Goal: Register for event/course

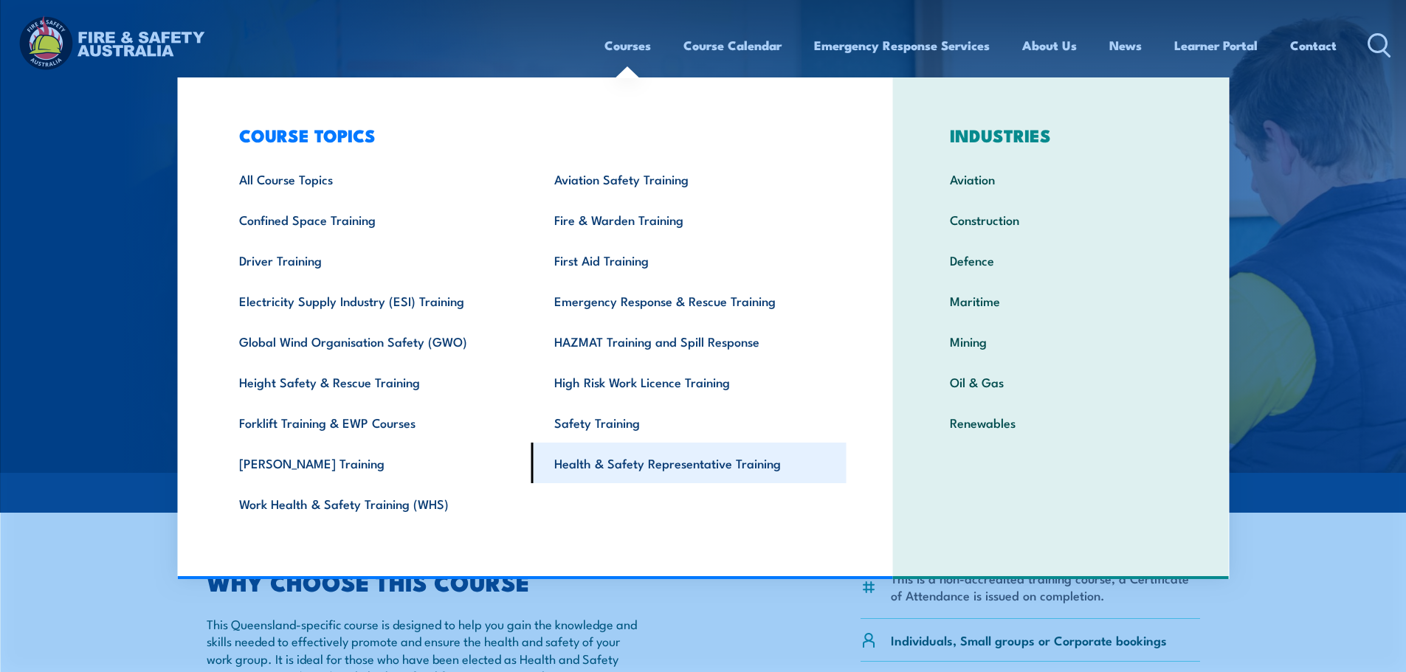
click at [629, 461] on link "Health & Safety Representative Training" at bounding box center [688, 463] width 315 height 41
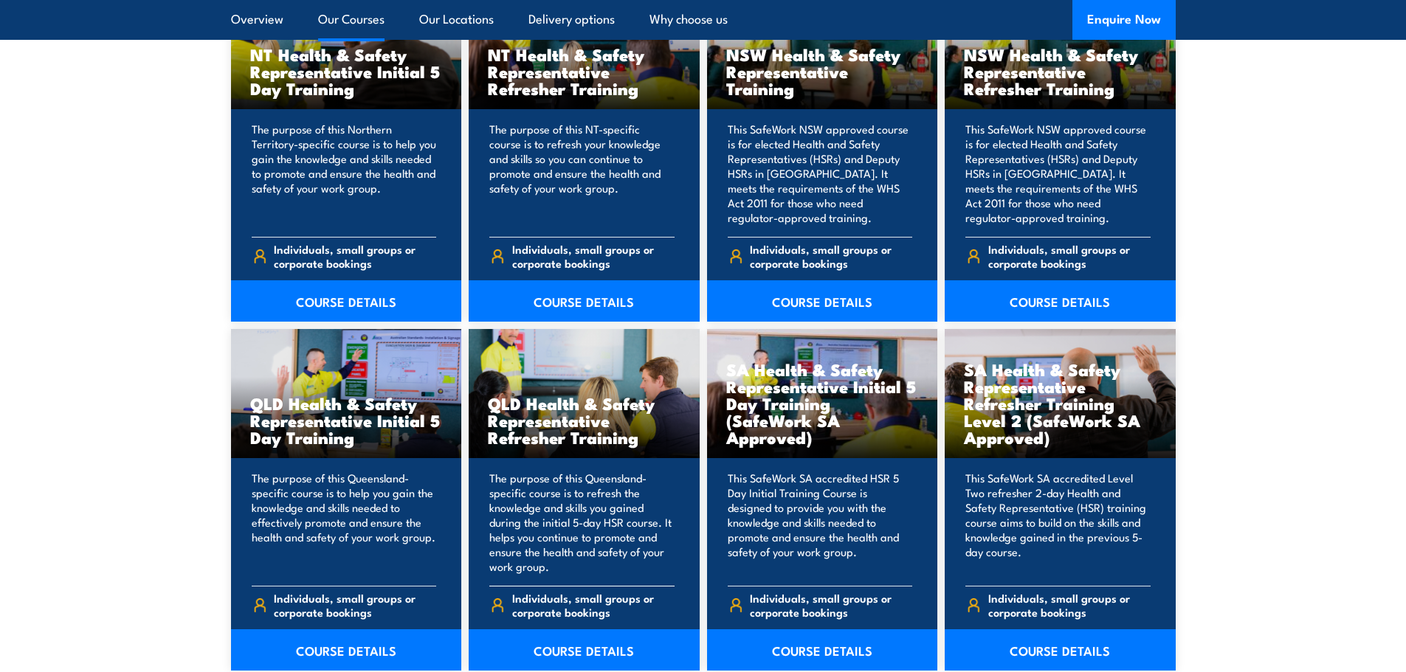
scroll to position [1771, 0]
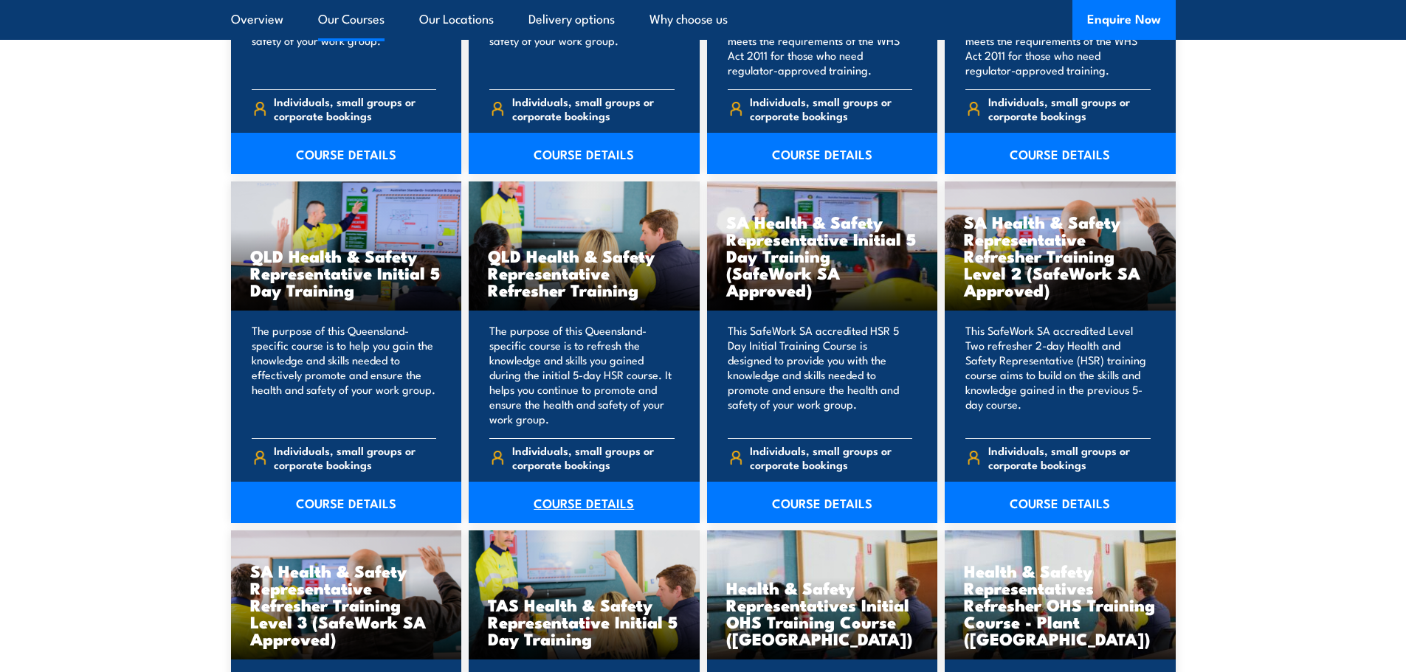
click at [605, 499] on link "COURSE DETAILS" at bounding box center [584, 502] width 231 height 41
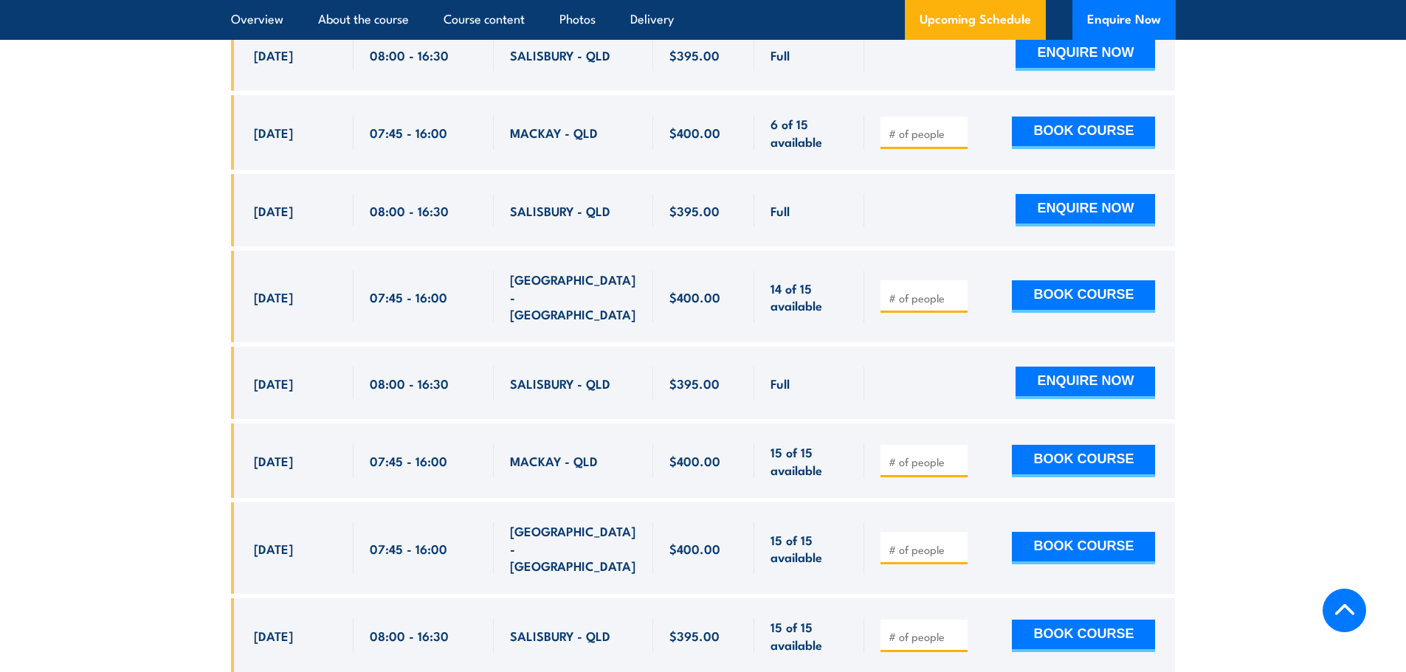
scroll to position [2952, 0]
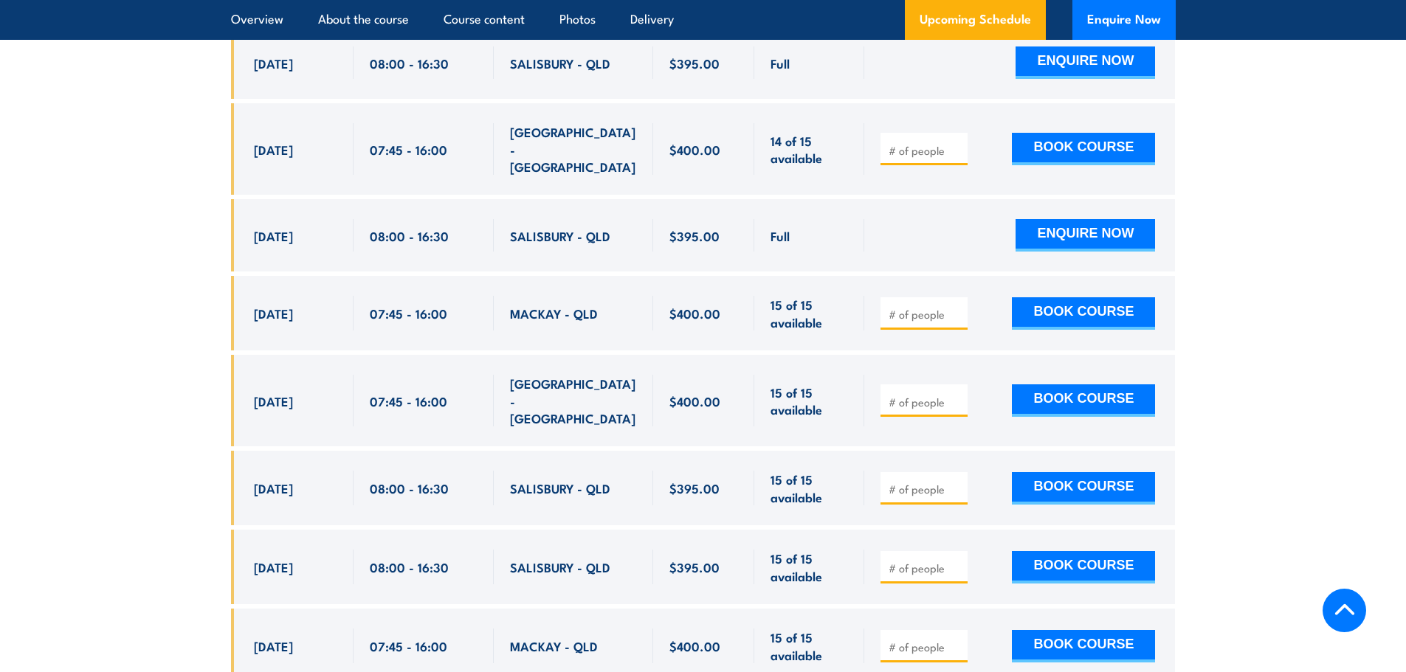
drag, startPoint x: 255, startPoint y: 466, endPoint x: 341, endPoint y: 492, distance: 89.4
click at [341, 483] on div "[DATE] 08:00 - 08:00" at bounding box center [292, 488] width 123 height 75
click at [286, 558] on div "18 Nov, 2025" at bounding box center [295, 567] width 83 height 35
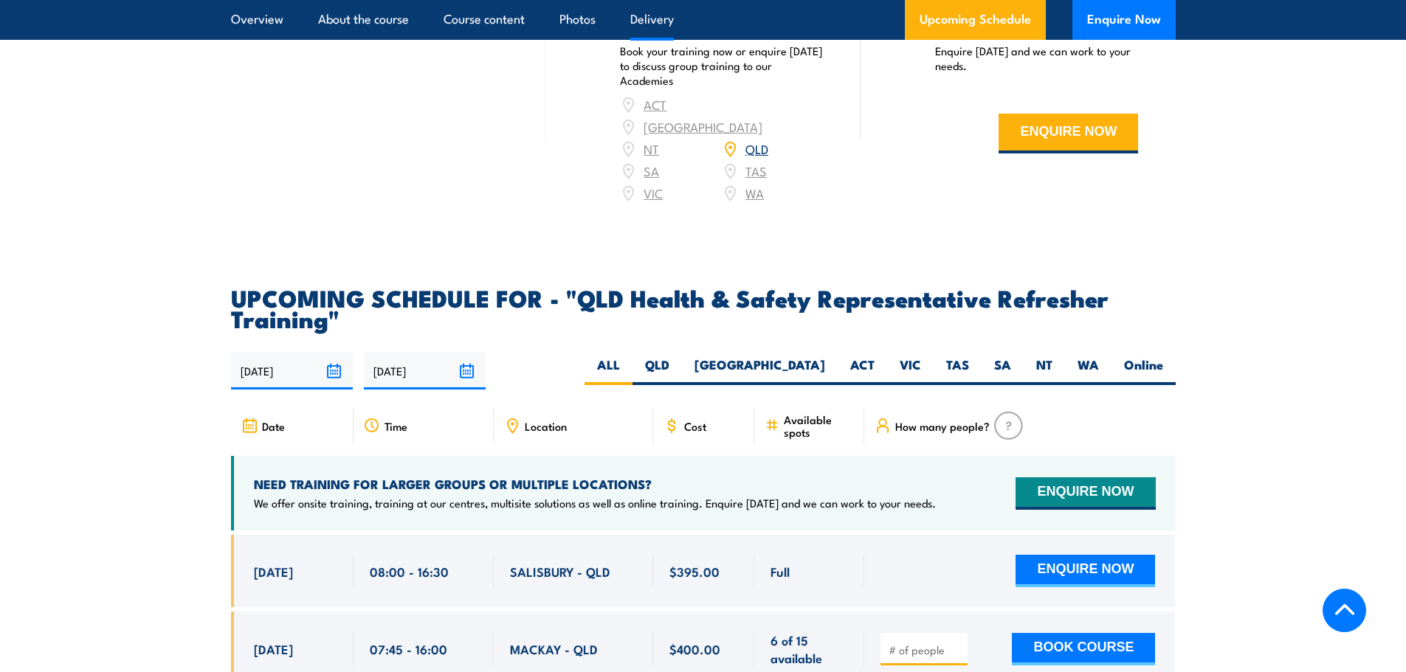
scroll to position [2583, 0]
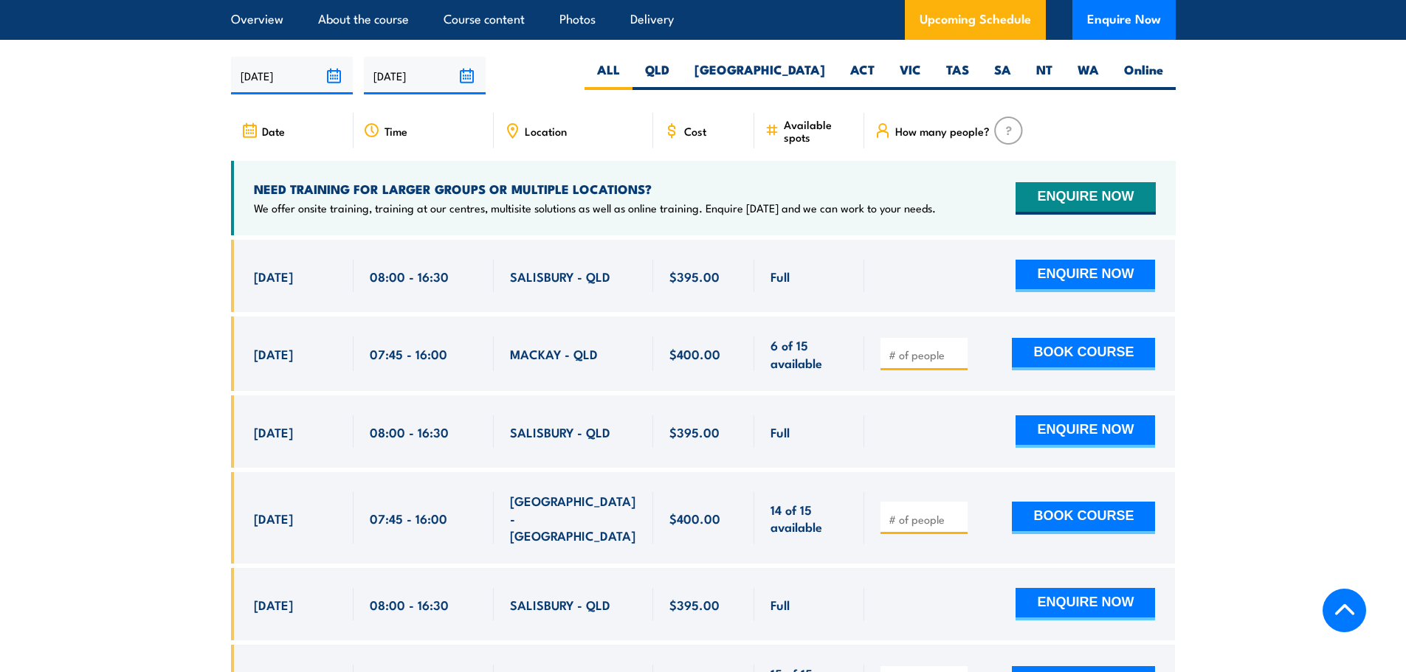
click at [1272, 242] on section "UPCOMING SCHEDULE FOR - "QLD Health & Safety Representative Refresher Training"…" at bounding box center [703, 581] width 1406 height 1179
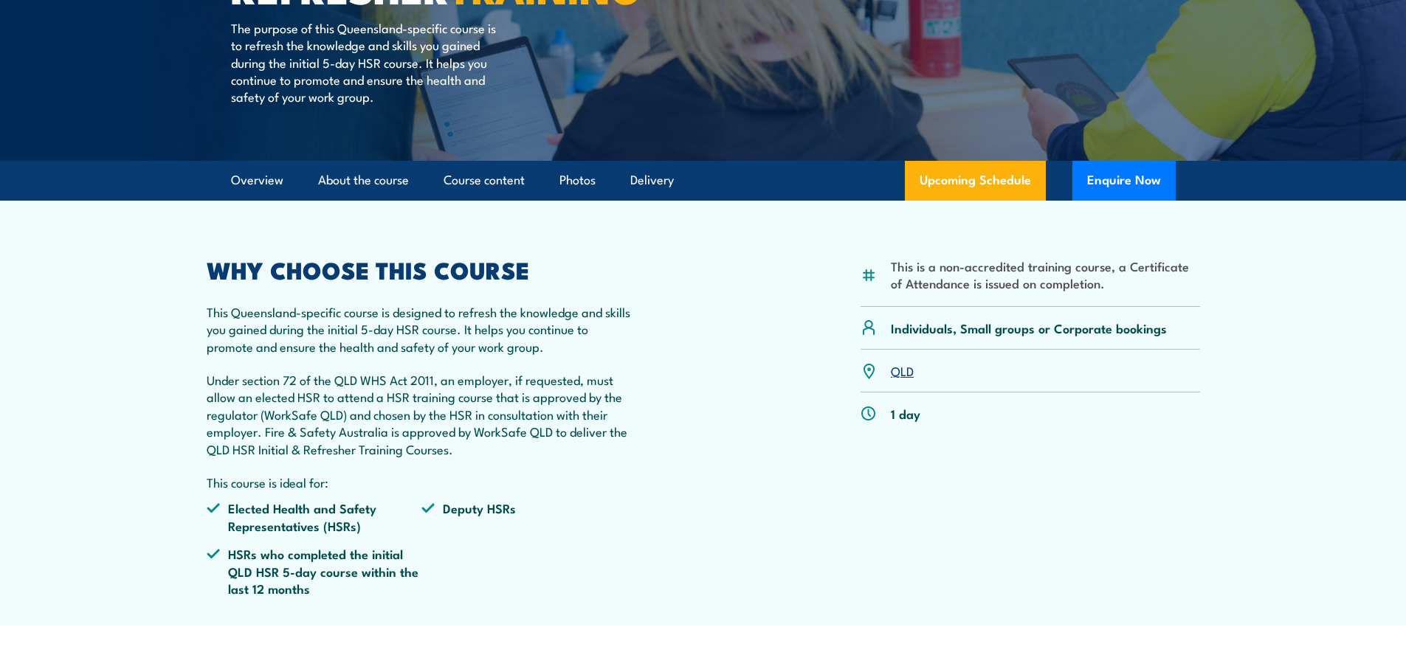
scroll to position [0, 0]
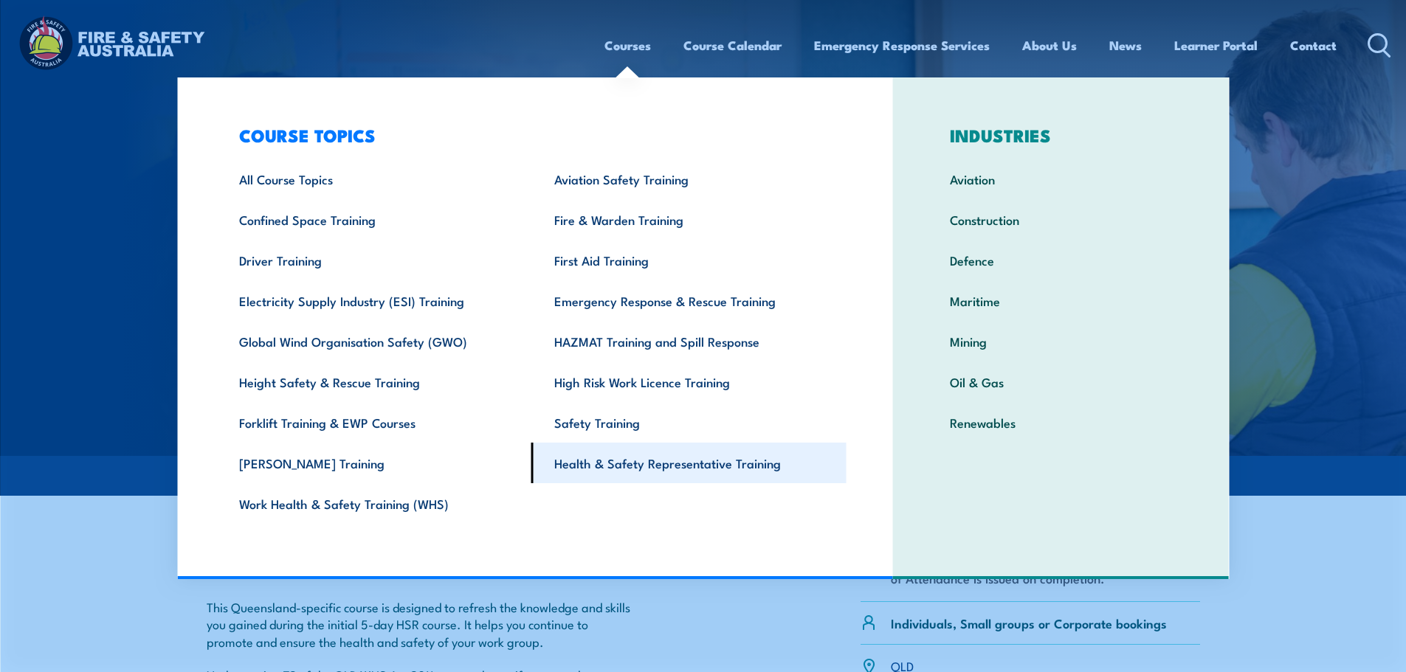
click at [620, 472] on link "Health & Safety Representative Training" at bounding box center [688, 463] width 315 height 41
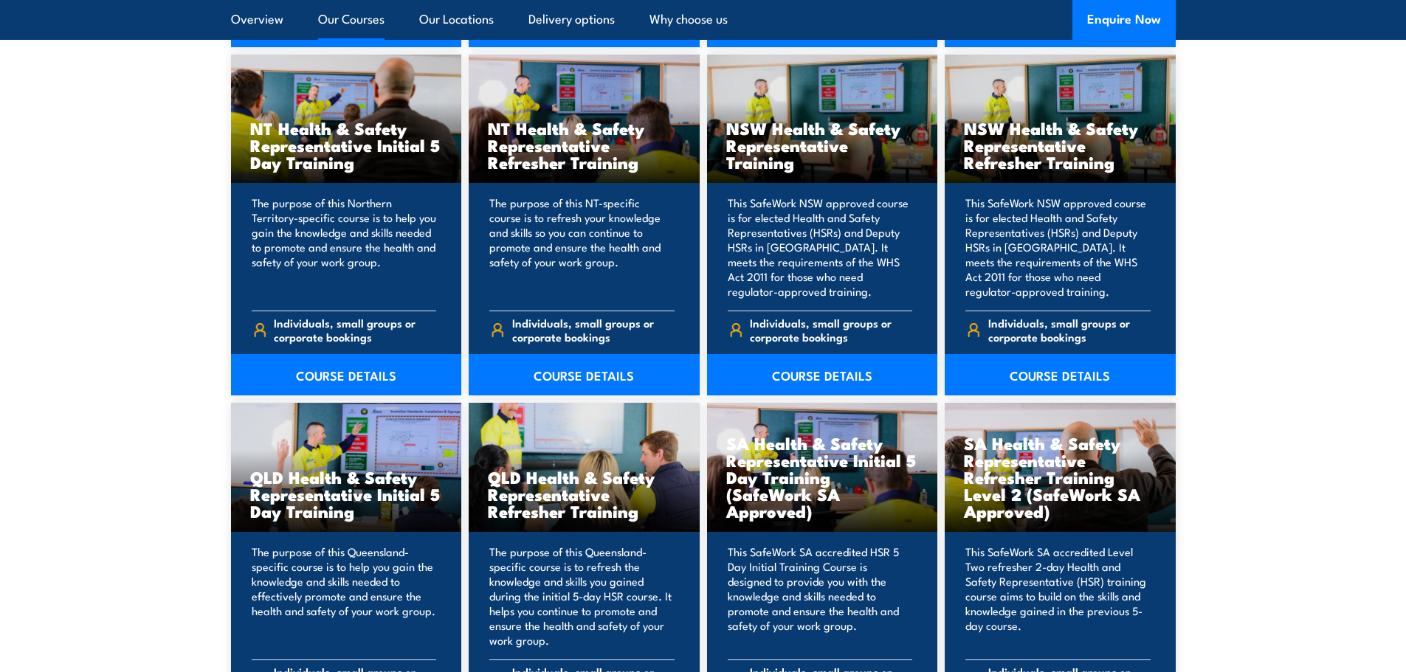
scroll to position [1697, 0]
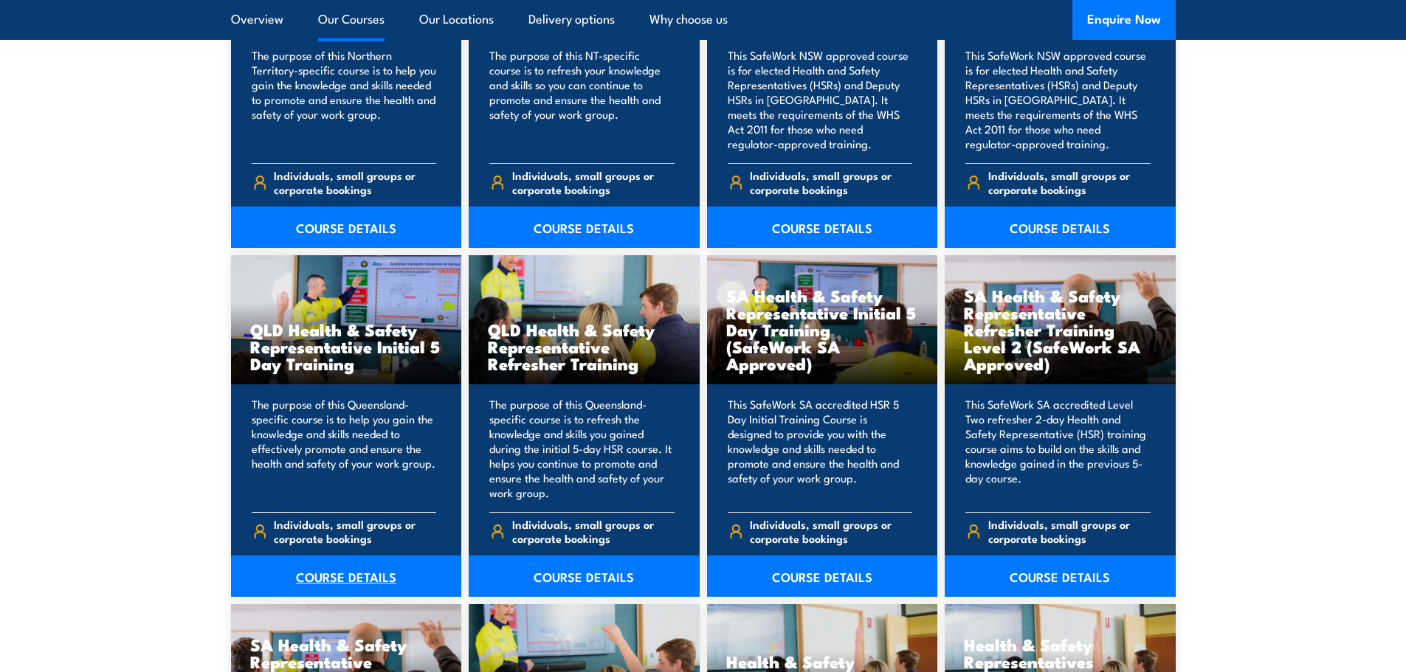
click at [344, 575] on link "COURSE DETAILS" at bounding box center [346, 576] width 231 height 41
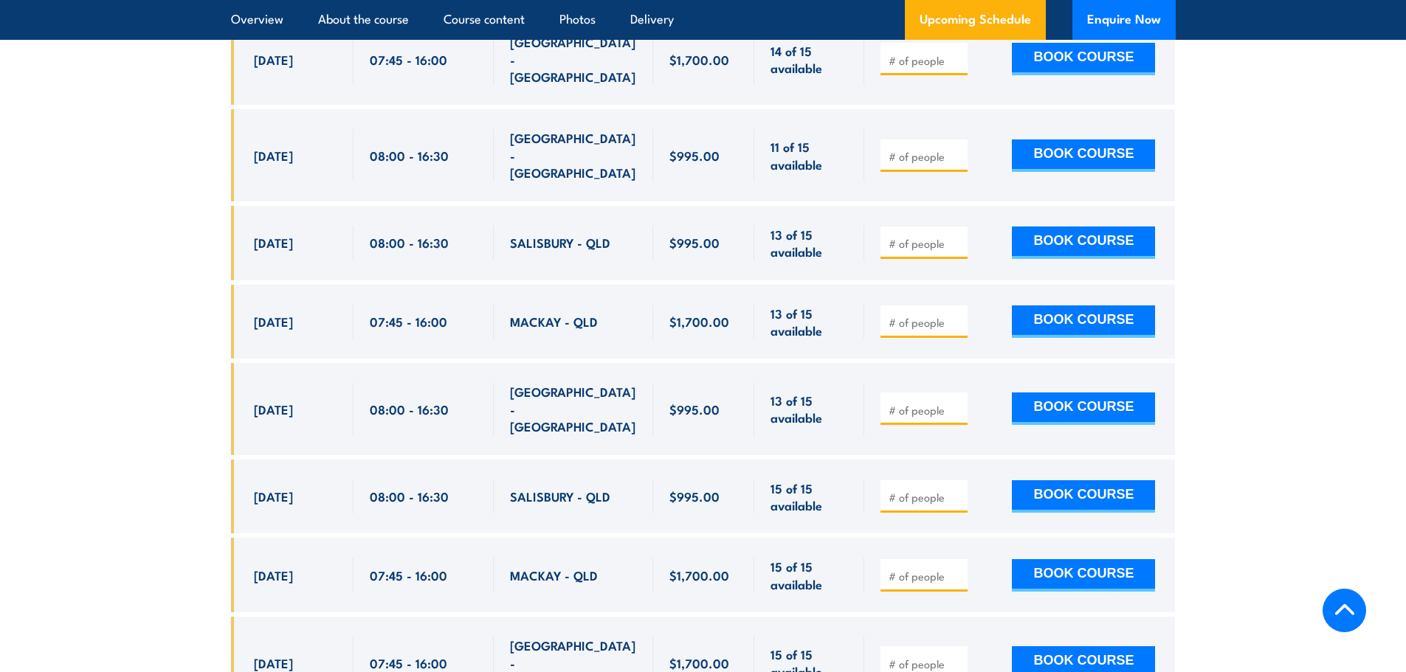
scroll to position [2952, 0]
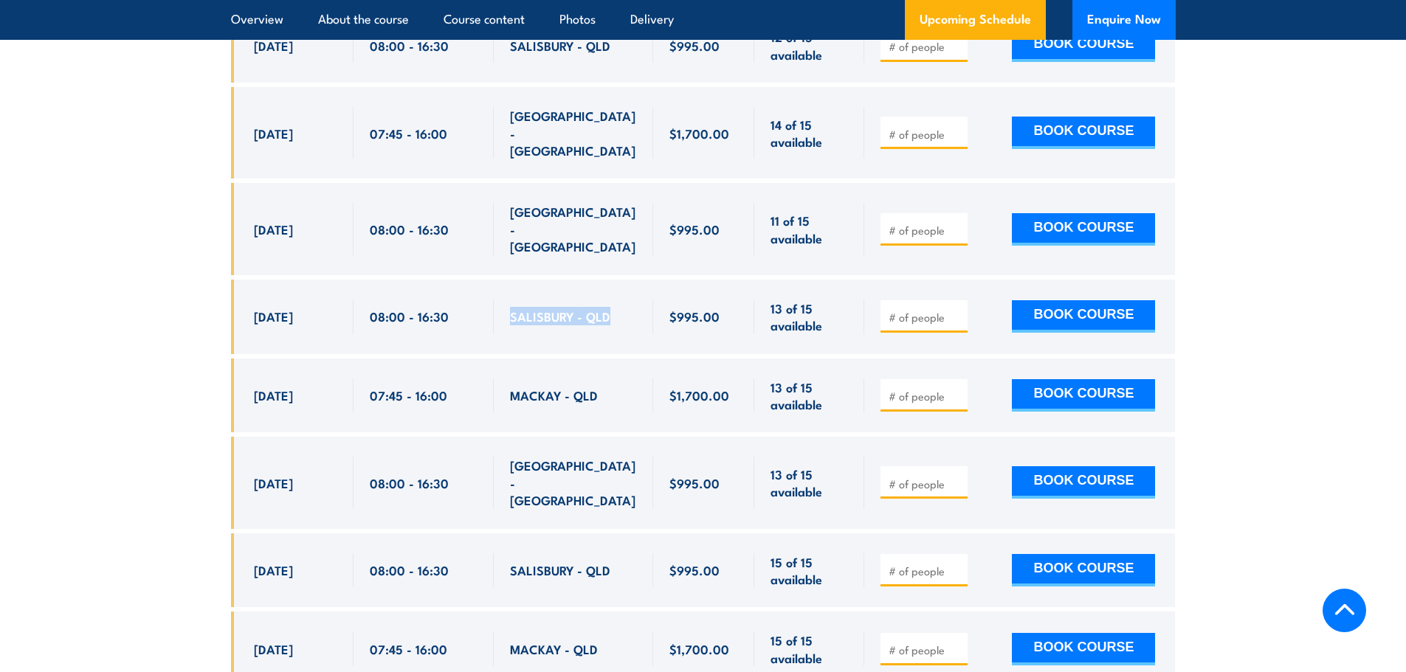
drag, startPoint x: 615, startPoint y: 276, endPoint x: 512, endPoint y: 276, distance: 102.6
click at [512, 300] on div "SALISBURY - QLD" at bounding box center [573, 317] width 127 height 35
copy span "SALISBURY - QLD"
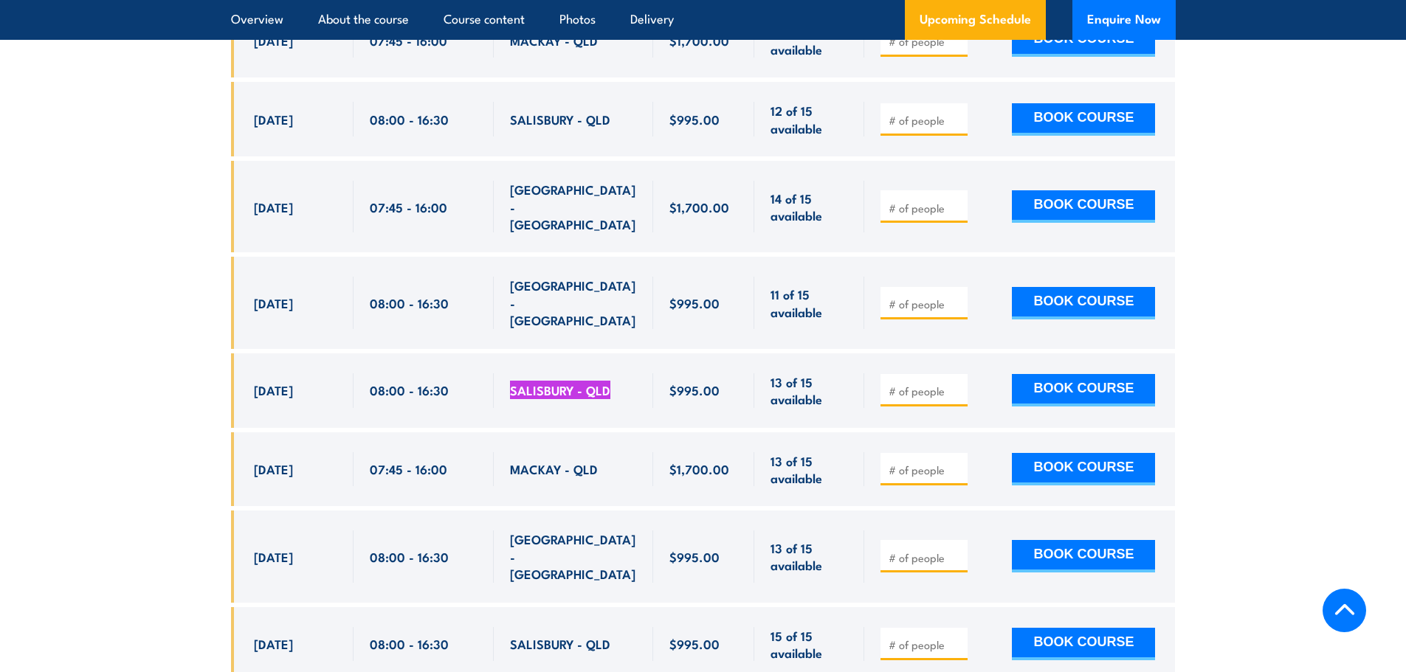
scroll to position [3026, 0]
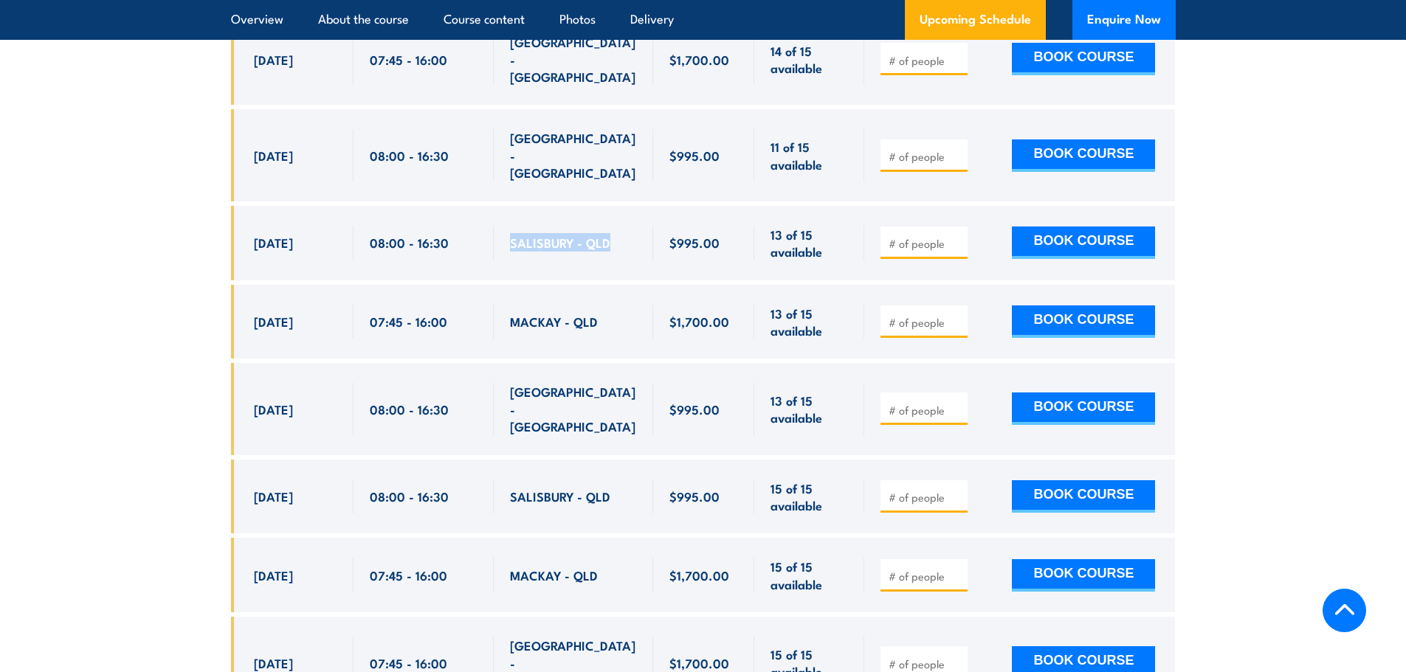
click at [512, 383] on span "[GEOGRAPHIC_DATA] - [GEOGRAPHIC_DATA]" at bounding box center [573, 409] width 127 height 52
drag, startPoint x: 504, startPoint y: 353, endPoint x: 688, endPoint y: 367, distance: 184.3
click at [705, 363] on div "[DATE] 08:00 - 08:00" at bounding box center [703, 409] width 945 height 92
click at [622, 383] on div "[GEOGRAPHIC_DATA] - [GEOGRAPHIC_DATA]" at bounding box center [573, 409] width 127 height 52
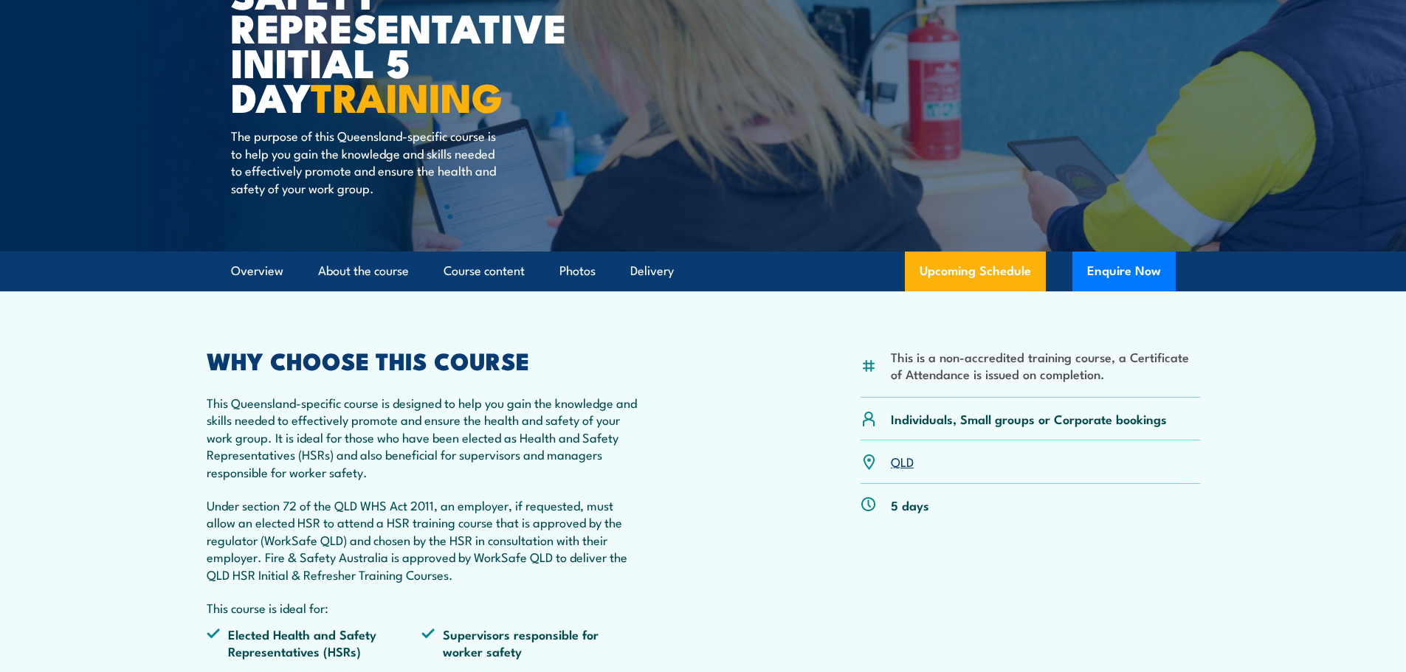
scroll to position [0, 0]
